Goal: Information Seeking & Learning: Learn about a topic

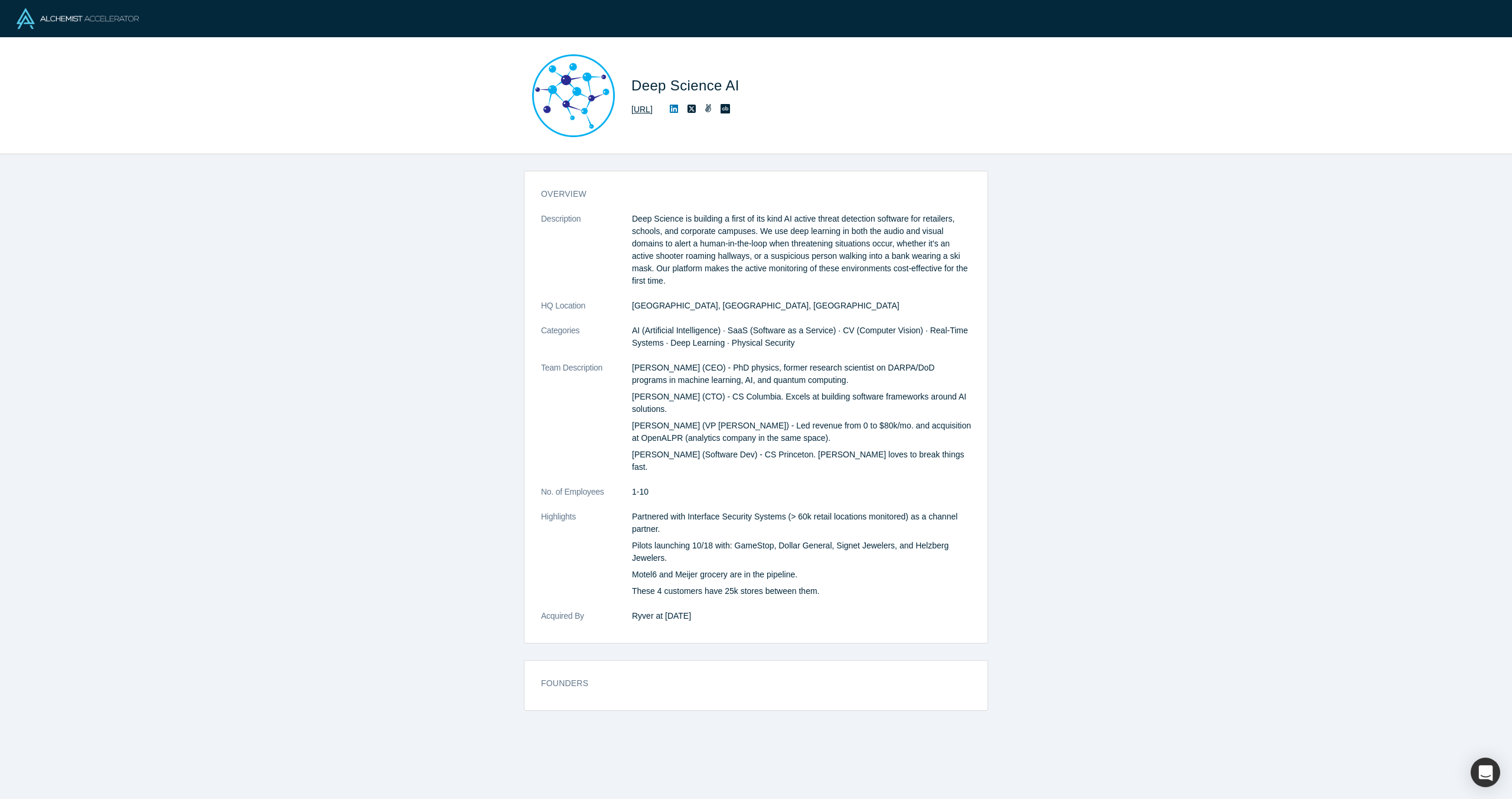
click at [653, 109] on link "[URL]" at bounding box center [642, 109] width 22 height 12
click at [653, 110] on link "[URL]" at bounding box center [642, 109] width 22 height 12
click at [1281, 414] on div "overview Description Deep Science is building a first of its kind AI active thr…" at bounding box center [756, 476] width 1512 height 644
